Goal: Task Accomplishment & Management: Use online tool/utility

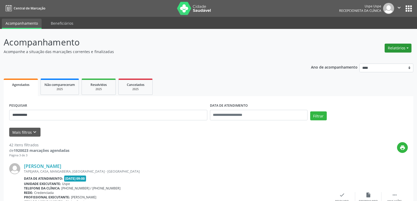
click at [402, 48] on button "Relatórios" at bounding box center [398, 48] width 27 height 9
click at [371, 59] on link "Agendamentos" at bounding box center [383, 59] width 57 height 7
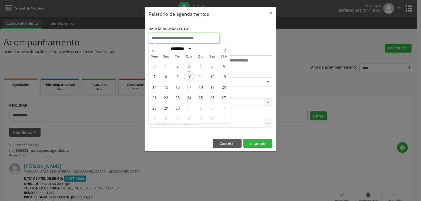
click at [200, 37] on input "text" at bounding box center [184, 38] width 71 height 11
click at [202, 74] on span "11" at bounding box center [201, 76] width 10 height 10
type input "**********"
click at [202, 75] on span "11" at bounding box center [201, 76] width 10 height 10
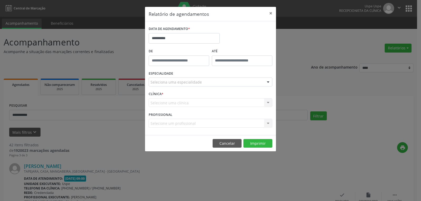
click at [238, 83] on div "Seleciona uma especialidade" at bounding box center [211, 82] width 124 height 9
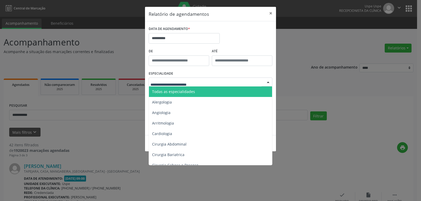
click at [202, 91] on span "Todas as especialidades" at bounding box center [211, 92] width 124 height 11
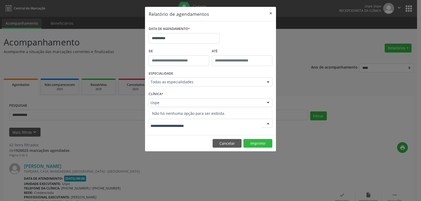
click at [222, 124] on div at bounding box center [211, 123] width 124 height 9
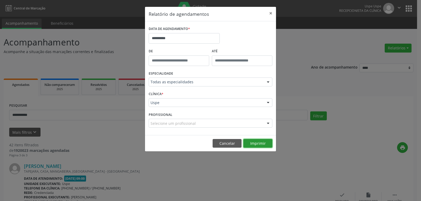
click at [255, 144] on button "Imprimir" at bounding box center [257, 143] width 29 height 9
click at [230, 142] on button "Cancelar" at bounding box center [227, 143] width 29 height 9
